Goal: Task Accomplishment & Management: Manage account settings

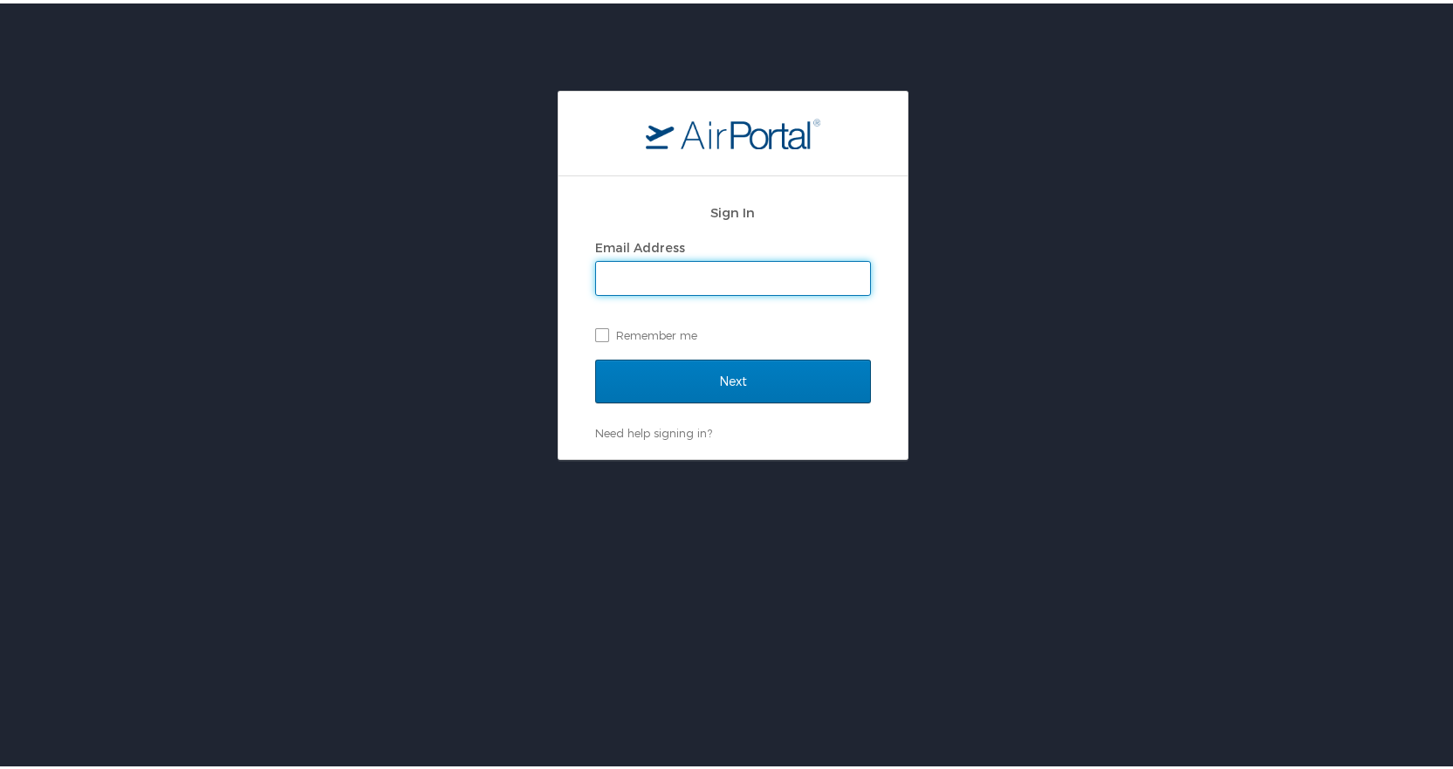
type input "rparis@dcc.edu"
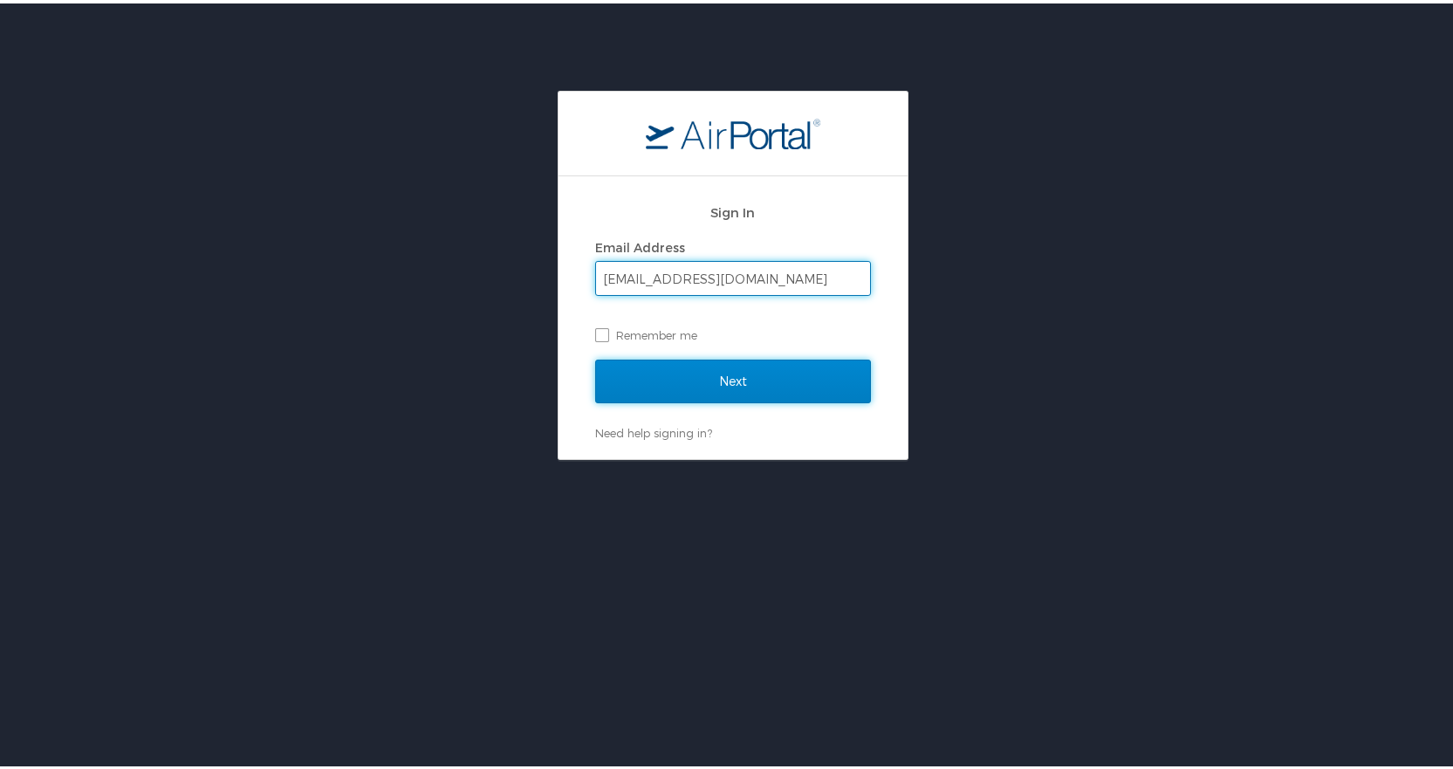
click at [733, 374] on input "Next" at bounding box center [733, 378] width 276 height 44
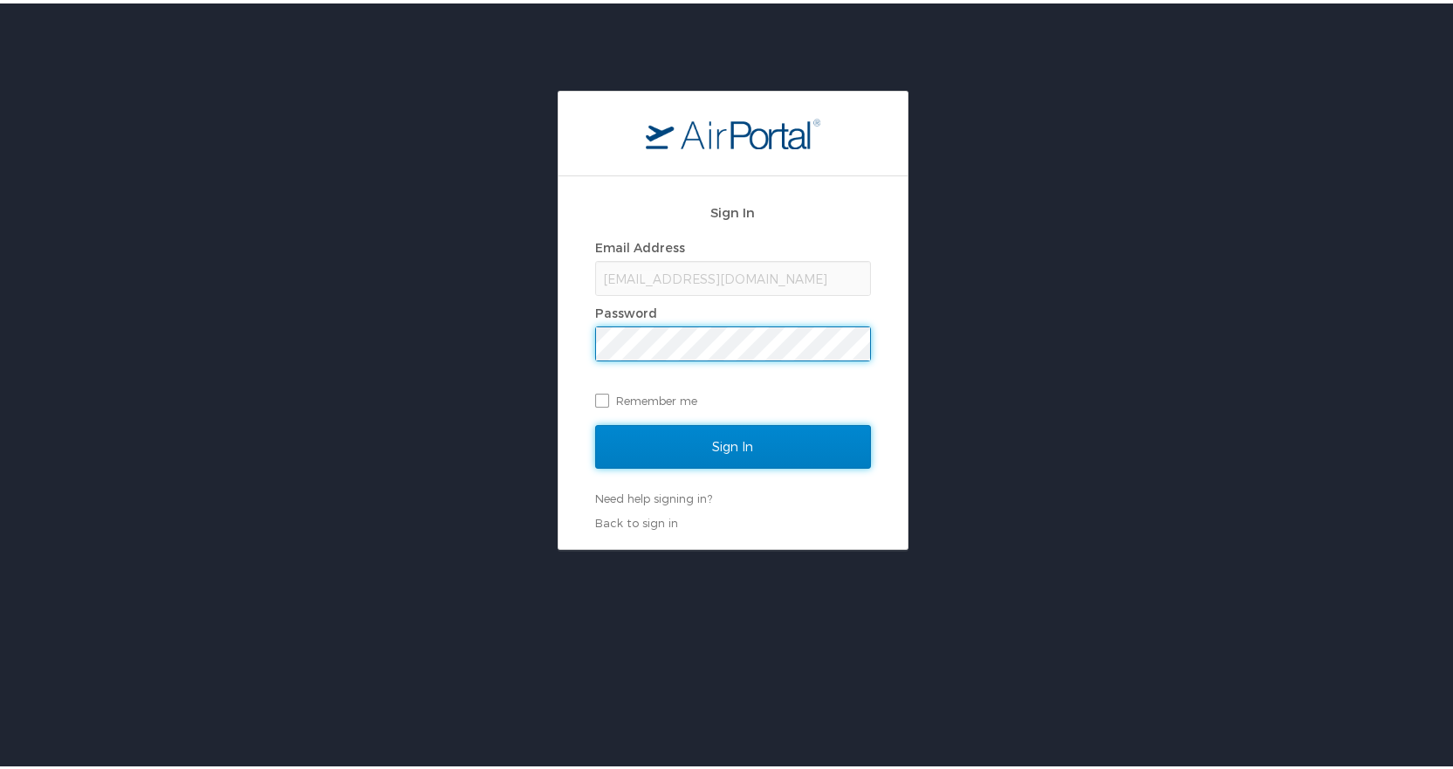
click at [723, 429] on input "Sign In" at bounding box center [733, 444] width 276 height 44
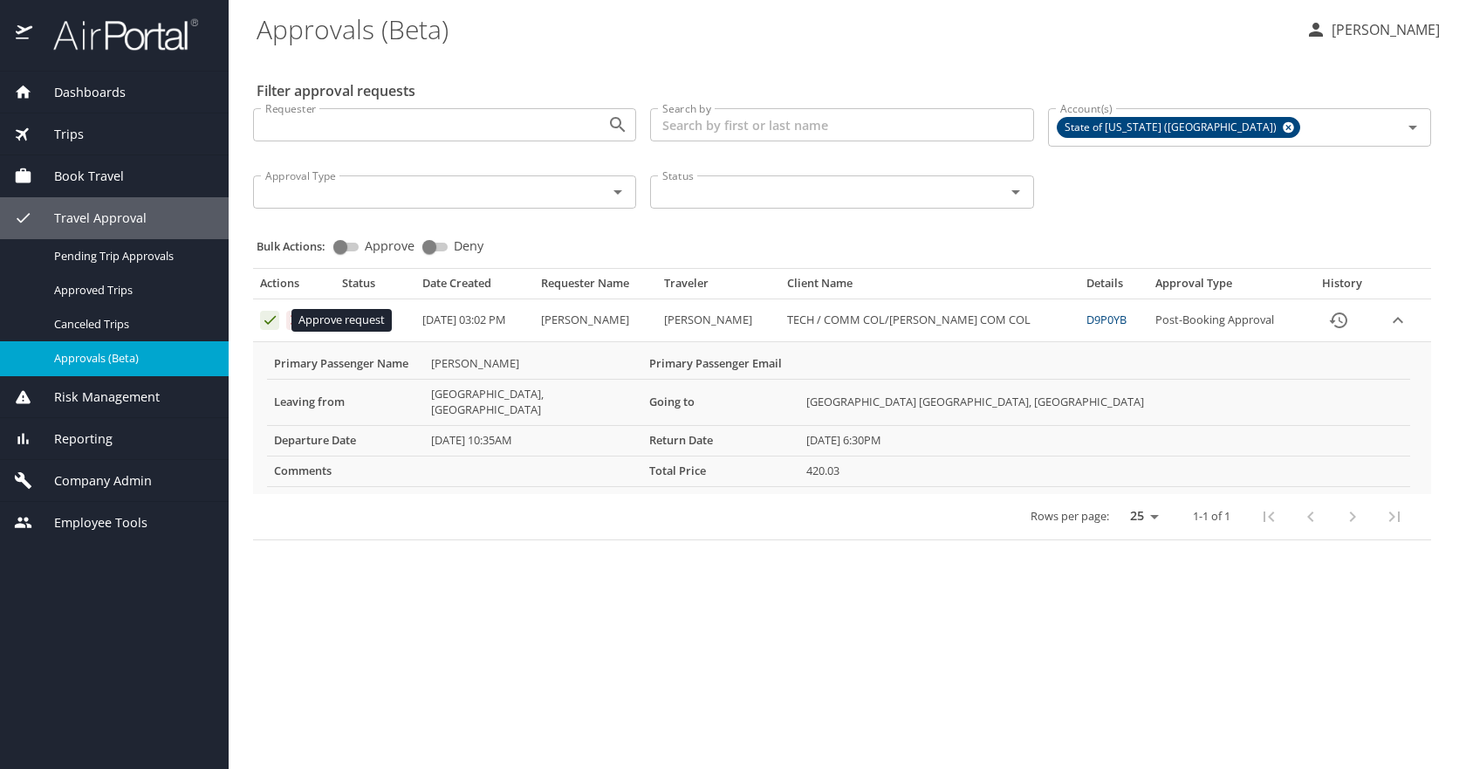
click at [266, 320] on icon "Approval table" at bounding box center [270, 320] width 17 height 17
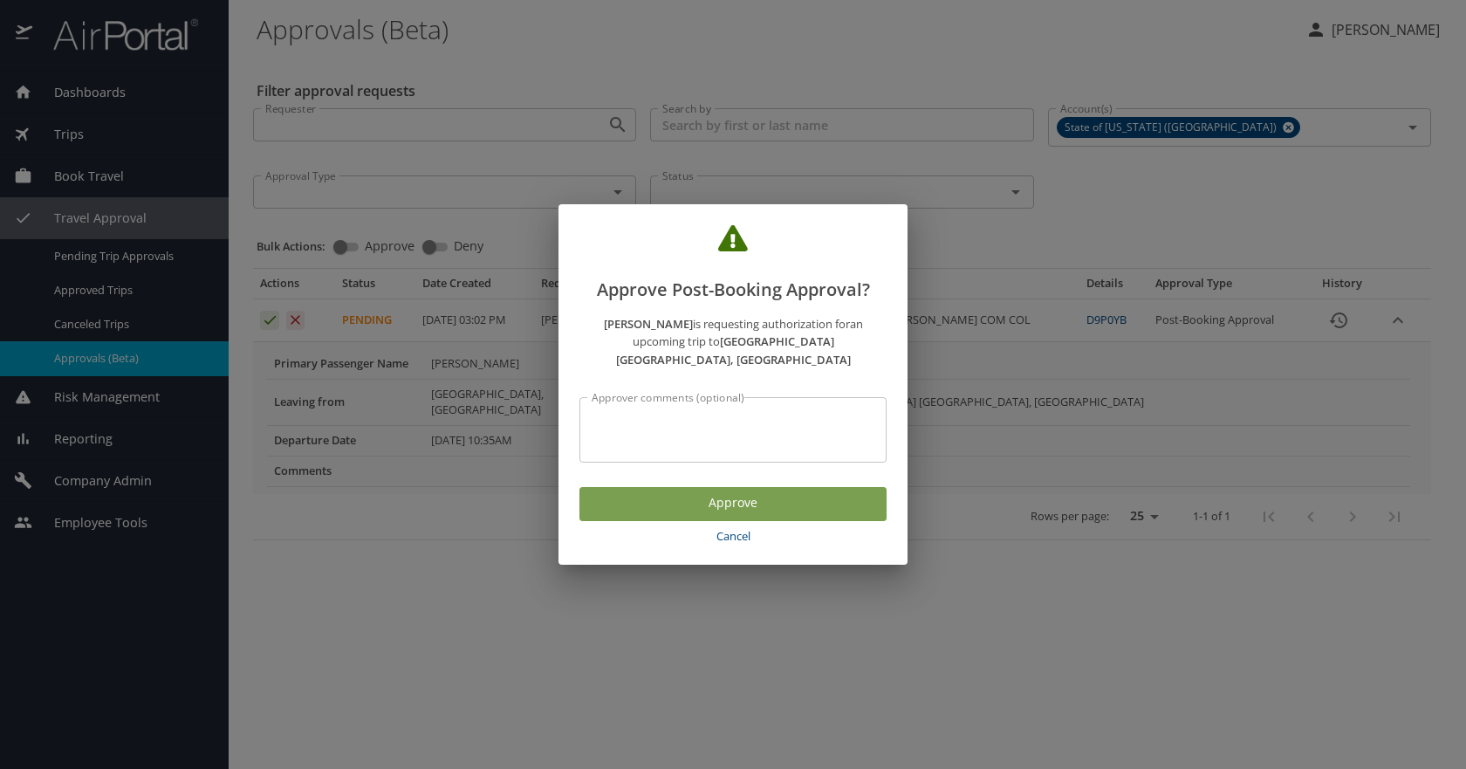
click at [672, 493] on span "Approve" at bounding box center [733, 503] width 279 height 22
